Goal: Information Seeking & Learning: Learn about a topic

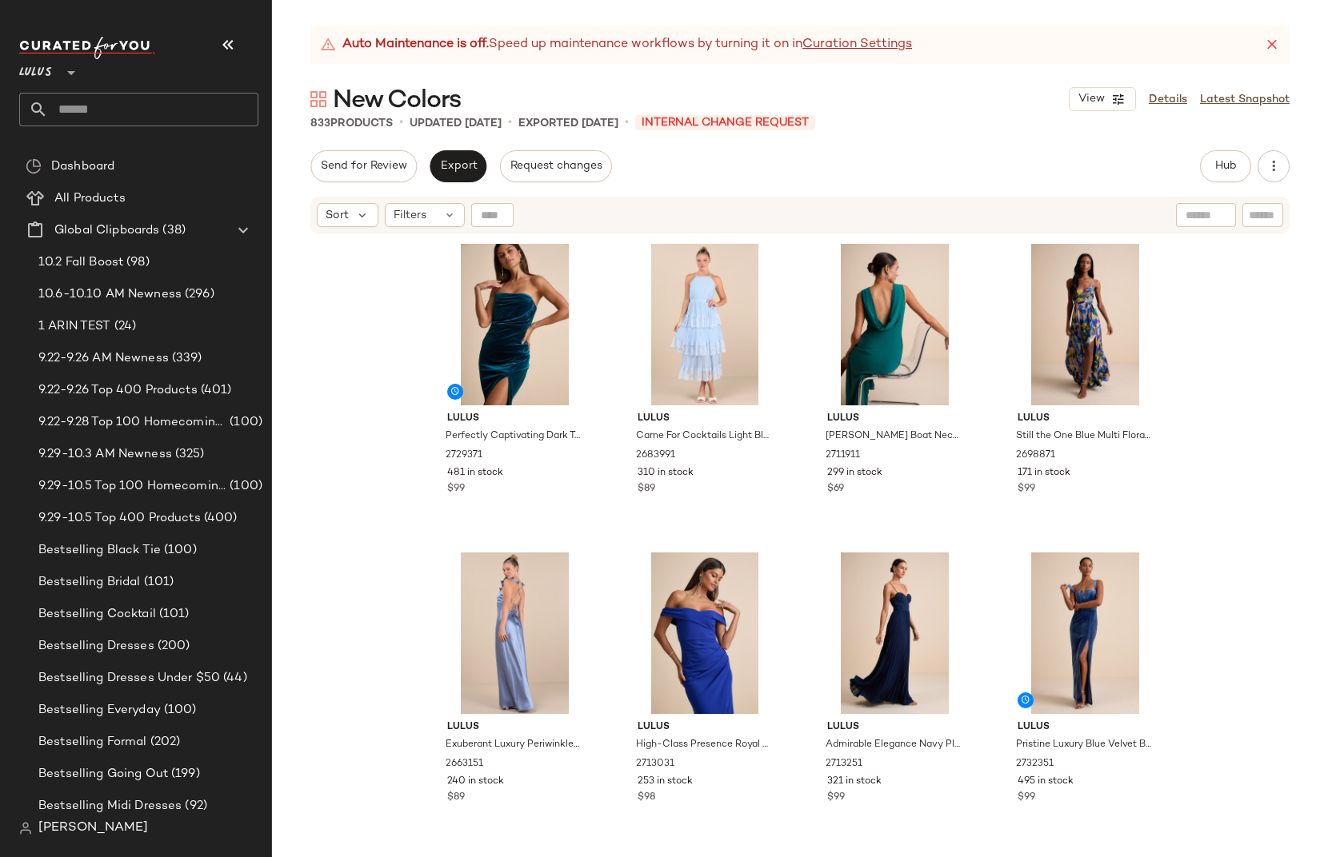
click at [1210, 410] on div "Lulus Perfectly Captivating Dark Teal Velvet Strapless Maxi Dress 2729371 481 i…" at bounding box center [800, 566] width 1056 height 662
click at [436, 266] on div "#1 View" at bounding box center [514, 325] width 161 height 162
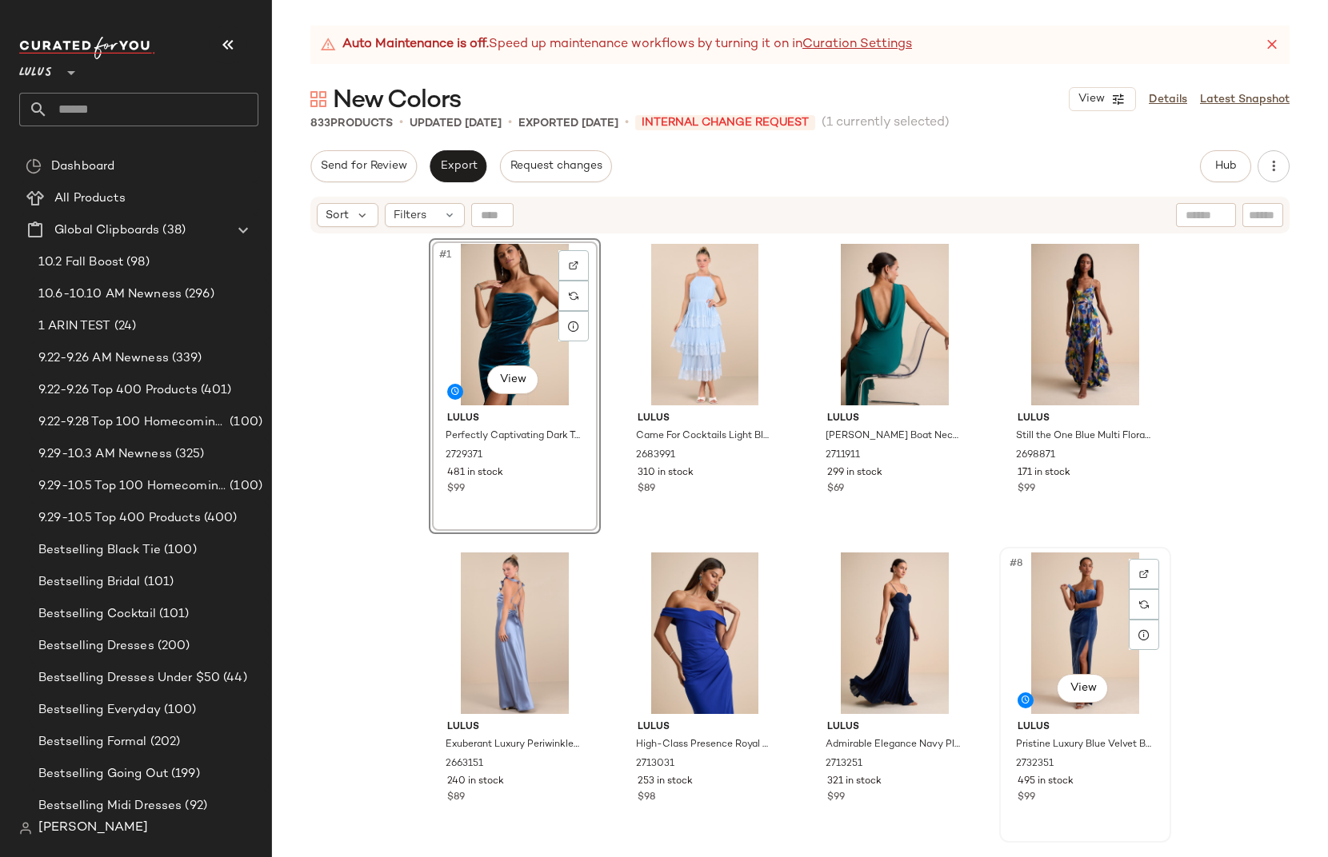
click at [1013, 581] on div "#8 View" at bounding box center [1085, 634] width 161 height 162
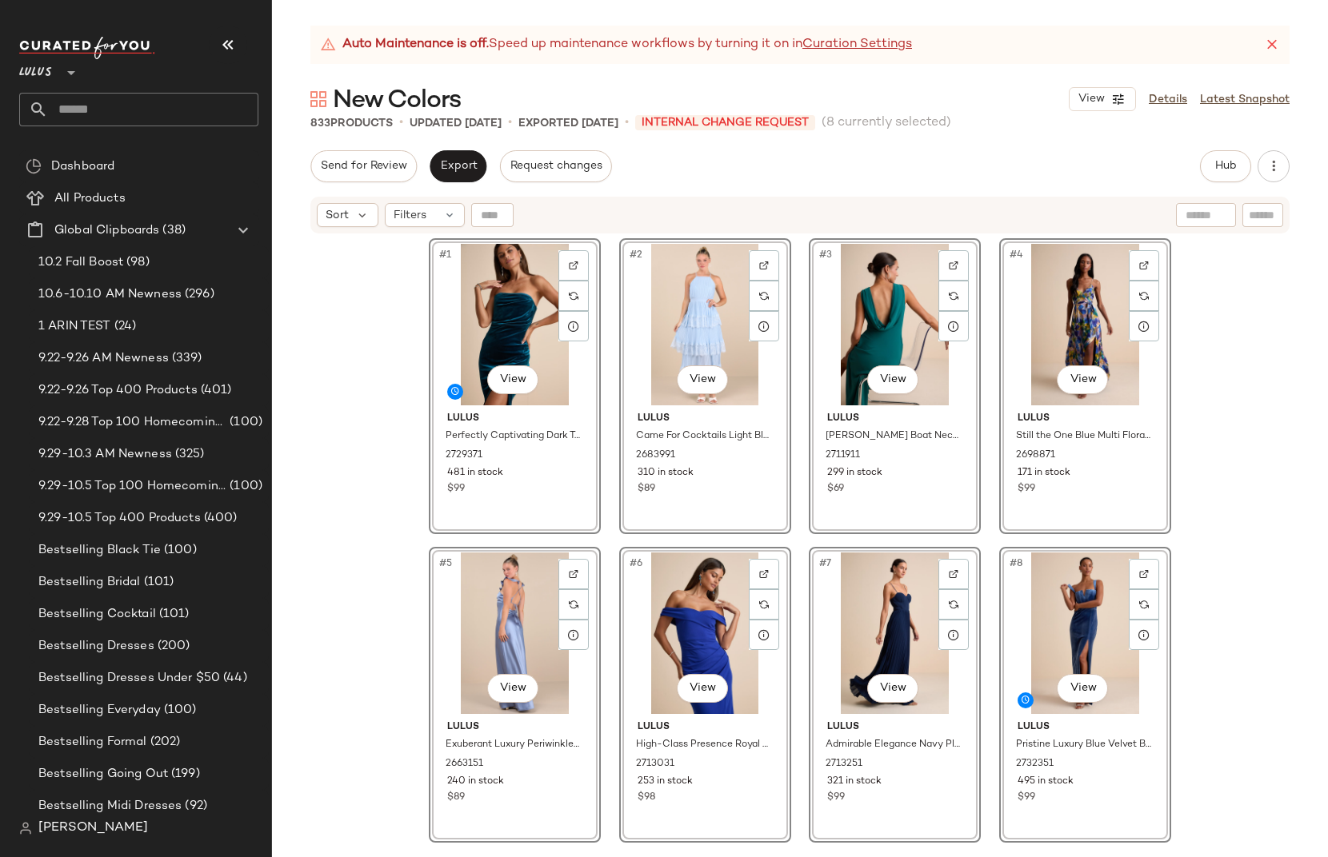
click at [371, 340] on div "#1 View Lulus Perfectly Captivating Dark Teal Velvet Strapless Maxi Dress 27293…" at bounding box center [800, 566] width 1056 height 662
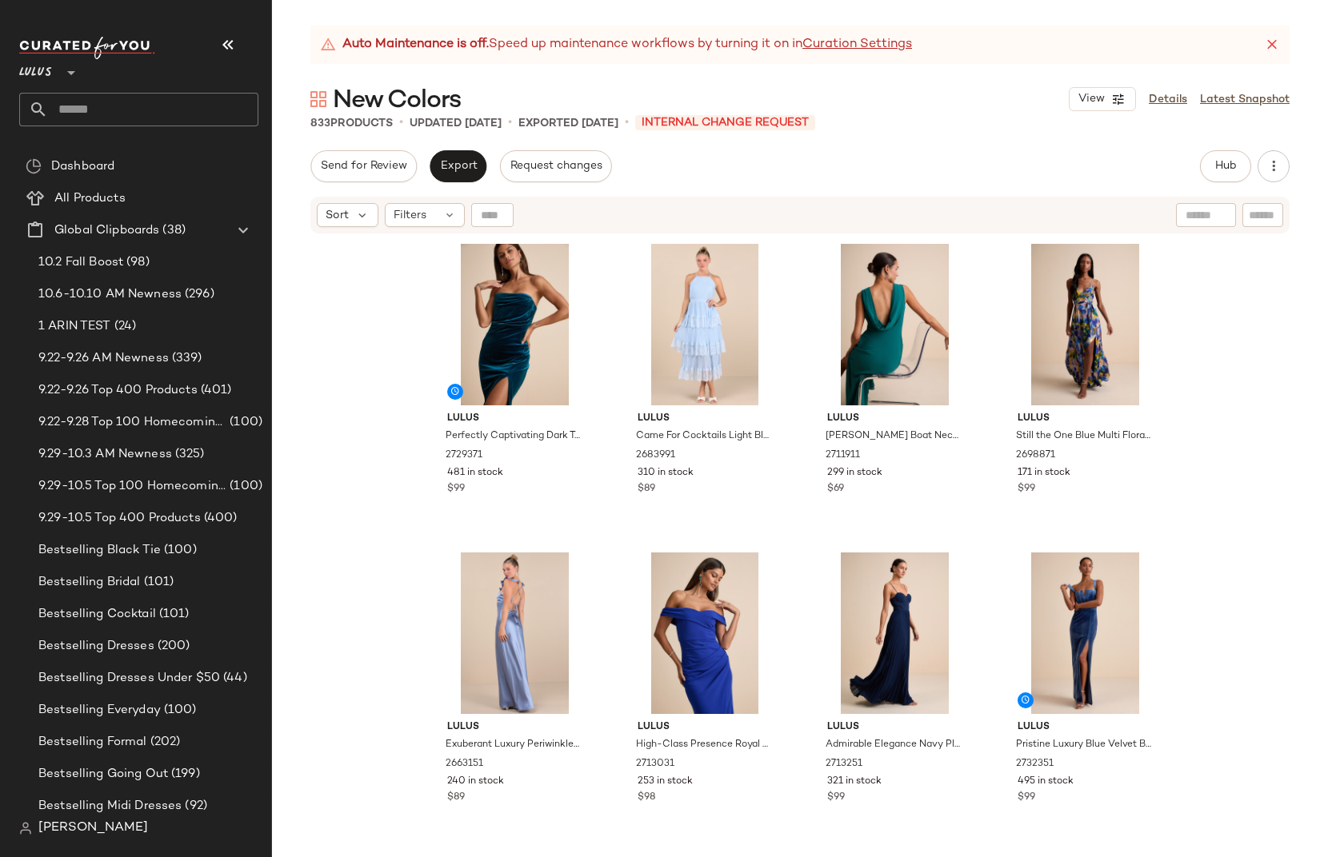
click at [1229, 393] on div "Lulus Perfectly Captivating Dark Teal Velvet Strapless Maxi Dress 2729371 481 i…" at bounding box center [800, 566] width 1056 height 662
click at [375, 428] on div "Lulus Perfectly Captivating Dark Teal Velvet Strapless Maxi Dress 2729371 481 i…" at bounding box center [800, 566] width 1056 height 662
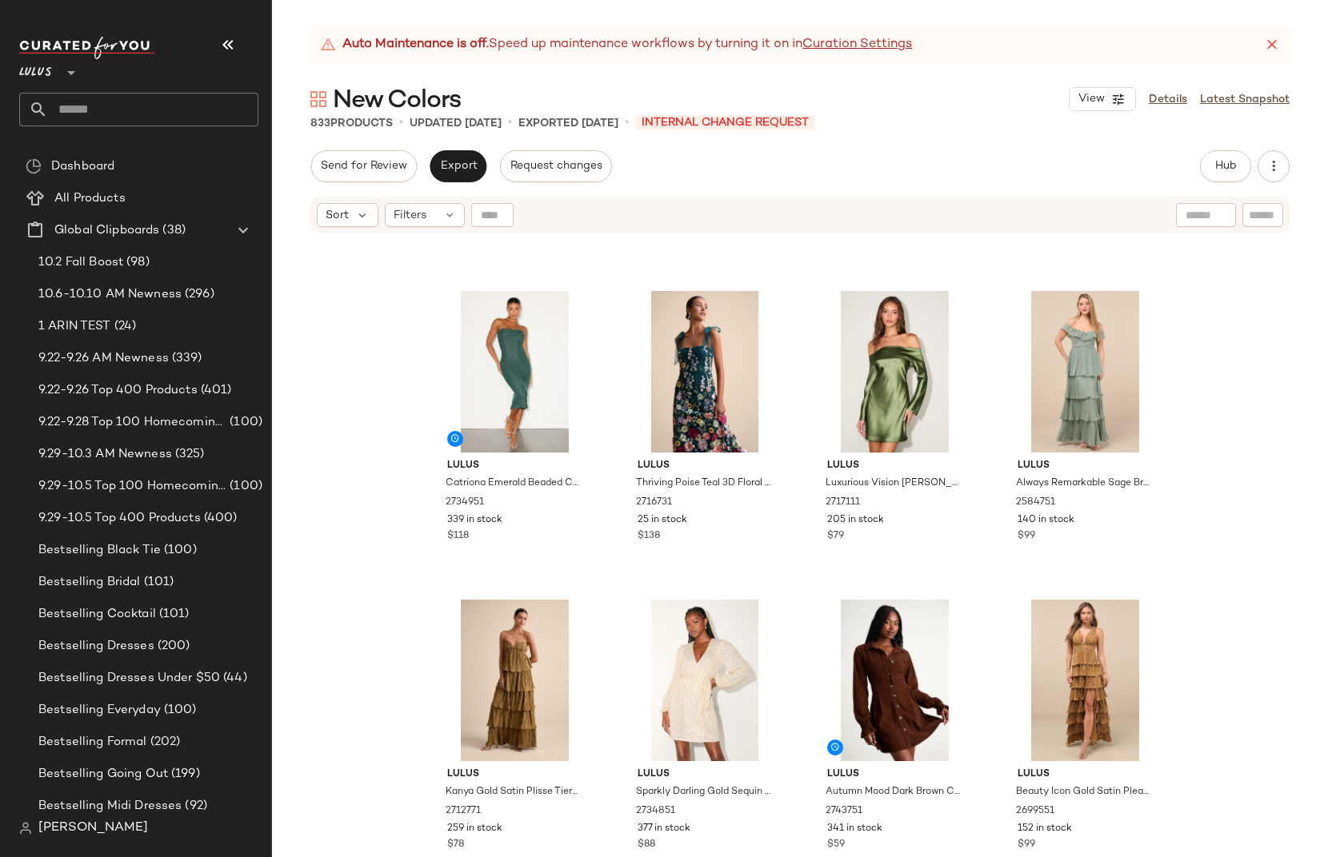
scroll to position [1658, 0]
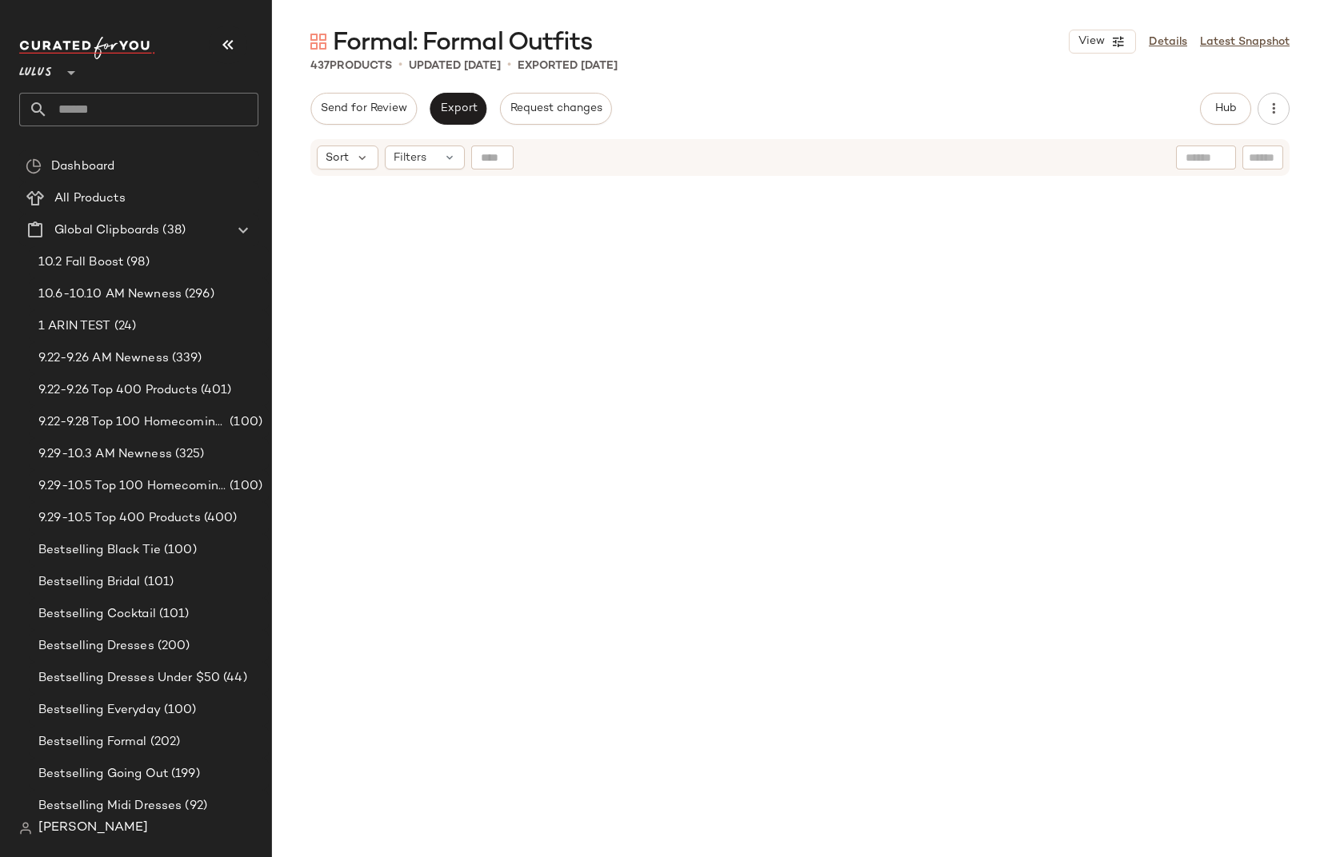
scroll to position [3284, 0]
